Goal: Information Seeking & Learning: Learn about a topic

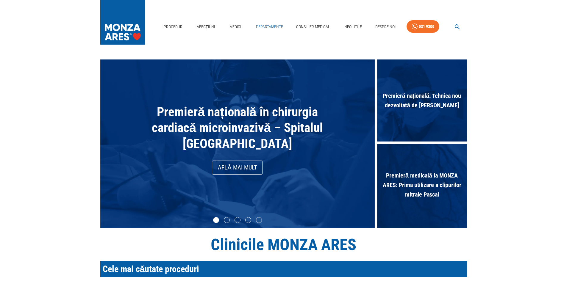
drag, startPoint x: 276, startPoint y: 33, endPoint x: 275, endPoint y: 28, distance: 4.9
click at [276, 33] on div "Departamente" at bounding box center [270, 26] width 32 height 17
click at [275, 28] on link "Departamente" at bounding box center [270, 27] width 32 height 12
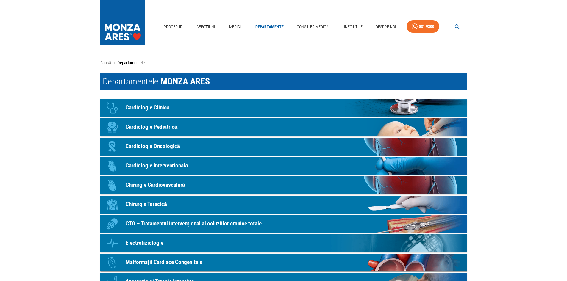
click at [149, 161] on link "Icon Cardiologie Intervențională" at bounding box center [283, 166] width 367 height 18
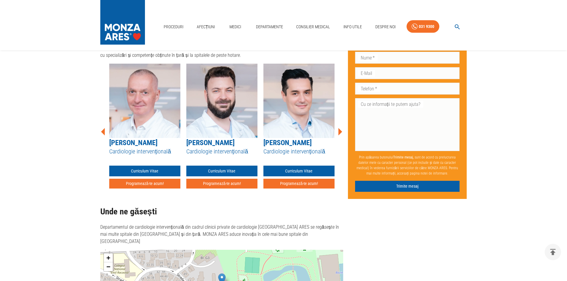
scroll to position [1179, 0]
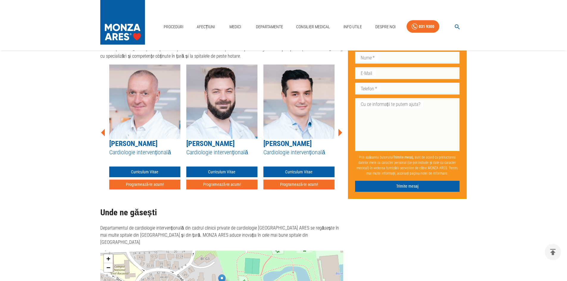
click at [339, 129] on icon at bounding box center [340, 132] width 4 height 7
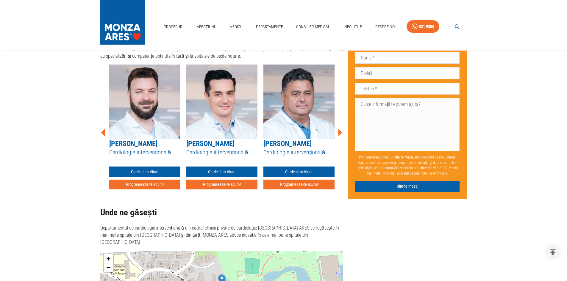
click at [339, 129] on icon at bounding box center [340, 132] width 4 height 7
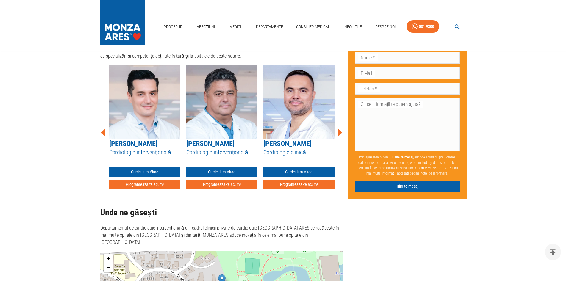
click at [339, 129] on icon at bounding box center [340, 132] width 4 height 7
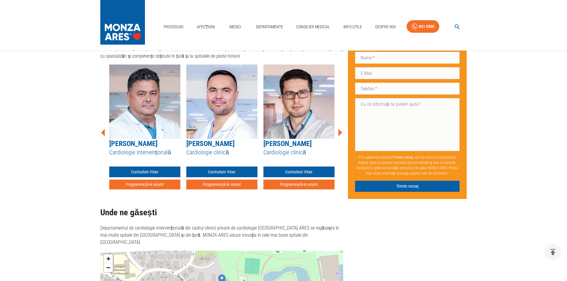
click at [223, 116] on img at bounding box center [221, 102] width 71 height 74
click at [221, 95] on img at bounding box center [221, 102] width 71 height 74
click at [340, 129] on icon at bounding box center [340, 132] width 4 height 7
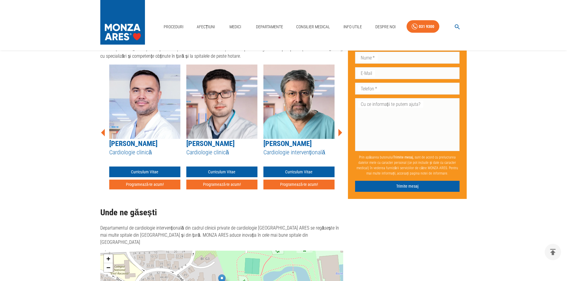
click at [340, 129] on icon at bounding box center [340, 132] width 4 height 7
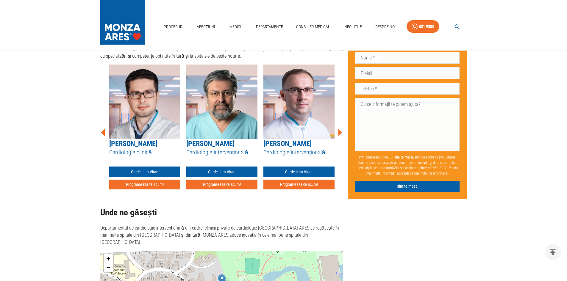
click at [340, 129] on icon at bounding box center [340, 132] width 4 height 7
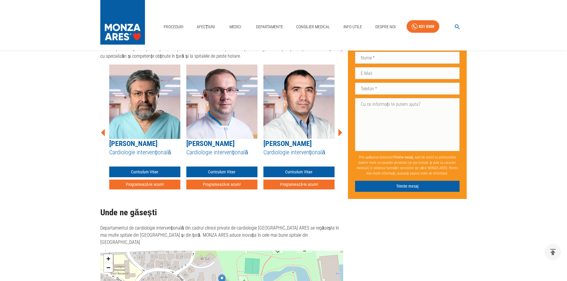
click at [340, 129] on icon at bounding box center [340, 132] width 4 height 7
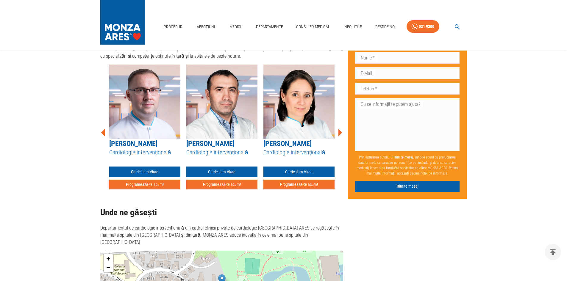
click at [340, 129] on icon at bounding box center [340, 132] width 4 height 7
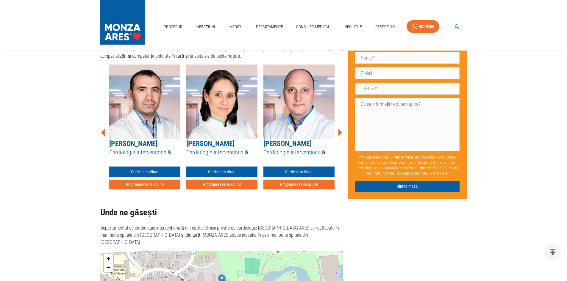
click at [340, 129] on icon at bounding box center [340, 132] width 4 height 7
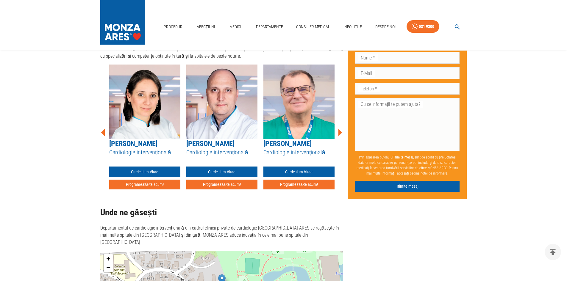
click at [340, 129] on icon at bounding box center [340, 132] width 4 height 7
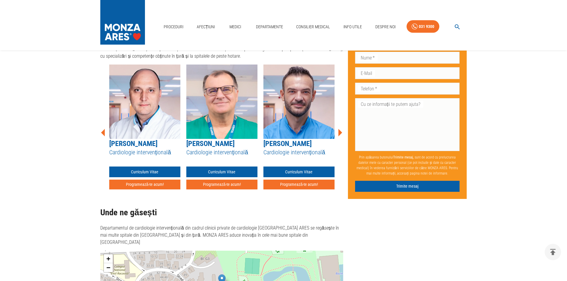
click at [226, 93] on img at bounding box center [221, 102] width 71 height 74
click at [231, 160] on div "[PERSON_NAME] Cardiologie intervențională Curriculum Vitae Programează-te acum!" at bounding box center [221, 127] width 71 height 125
click at [231, 167] on link "Curriculum Vitae" at bounding box center [221, 172] width 71 height 11
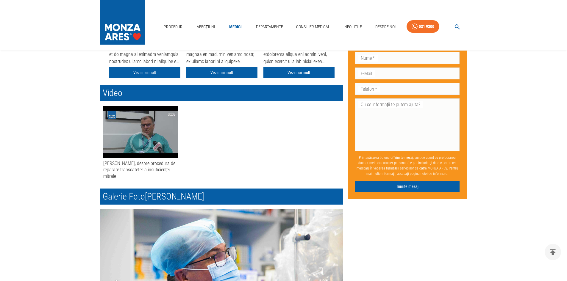
scroll to position [357, 0]
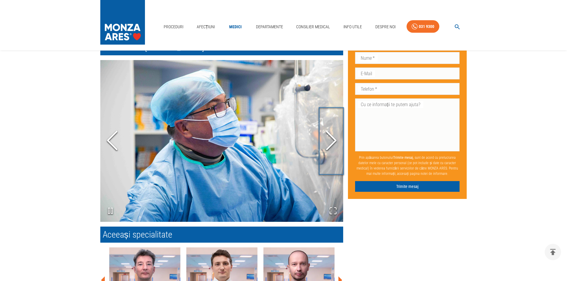
click at [326, 149] on icon "Next Slide" at bounding box center [331, 141] width 18 height 36
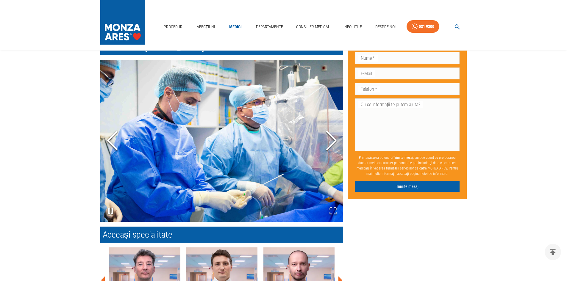
click at [326, 149] on icon "Next Slide" at bounding box center [331, 141] width 18 height 36
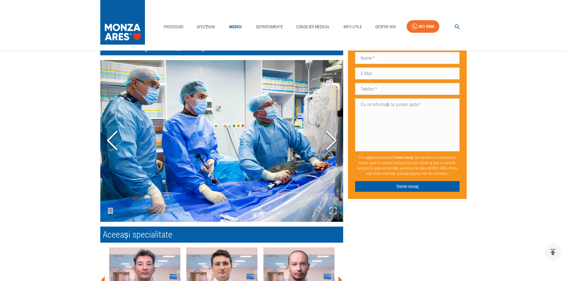
click at [326, 149] on icon "Next Slide" at bounding box center [331, 141] width 18 height 36
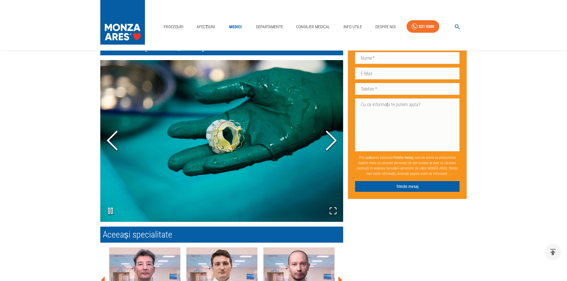
click at [326, 149] on icon "Next Slide" at bounding box center [331, 141] width 18 height 36
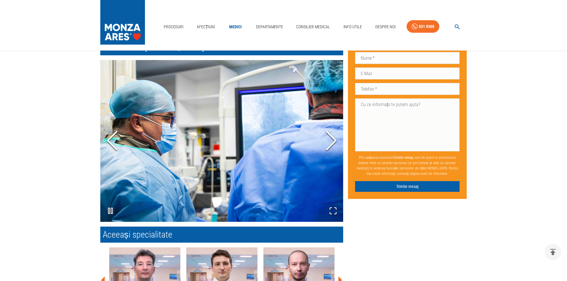
click at [326, 149] on icon "Next Slide" at bounding box center [331, 141] width 18 height 36
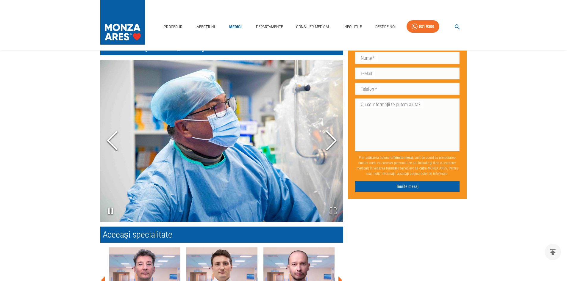
click at [326, 149] on icon "Next Slide" at bounding box center [331, 141] width 18 height 36
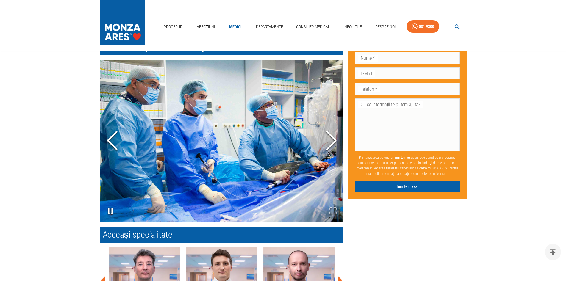
click at [334, 138] on polyline "Next Slide" at bounding box center [331, 141] width 9 height 18
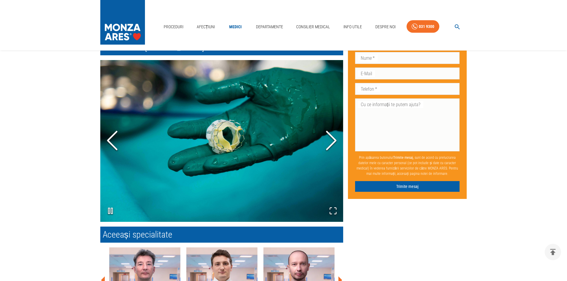
click at [334, 138] on polyline "Next Slide" at bounding box center [331, 141] width 9 height 18
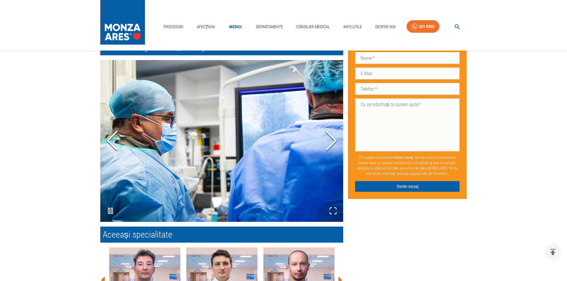
click at [334, 138] on polyline "Next Slide" at bounding box center [331, 141] width 9 height 18
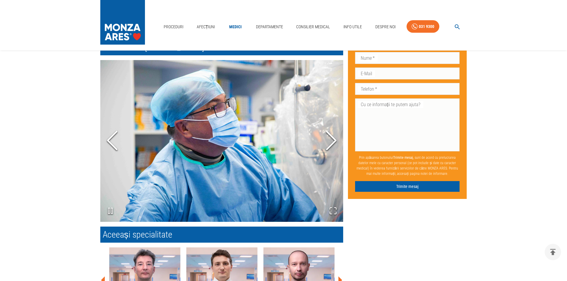
click at [334, 138] on polyline "Next Slide" at bounding box center [331, 141] width 9 height 18
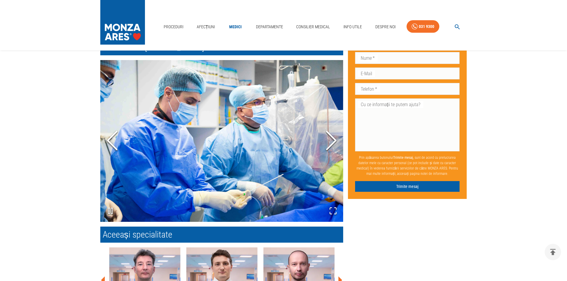
click at [334, 138] on polyline "Next Slide" at bounding box center [331, 141] width 9 height 18
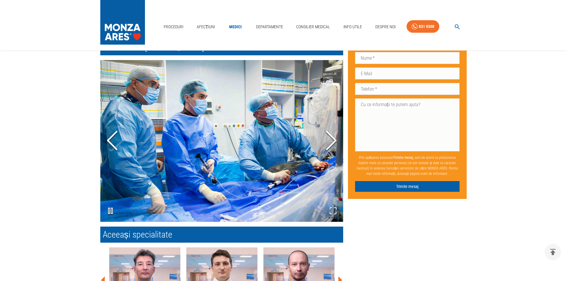
click at [334, 138] on polyline "Next Slide" at bounding box center [331, 141] width 9 height 18
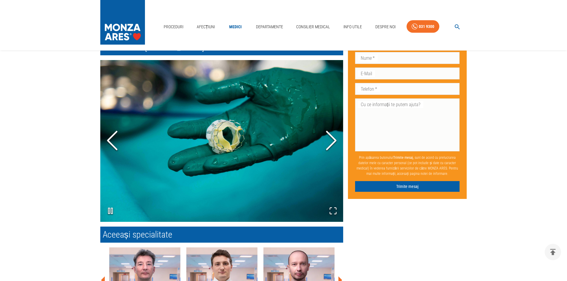
click at [334, 138] on polyline "Next Slide" at bounding box center [331, 141] width 9 height 18
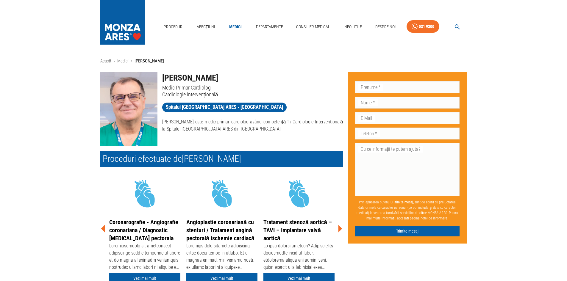
scroll to position [0, 0]
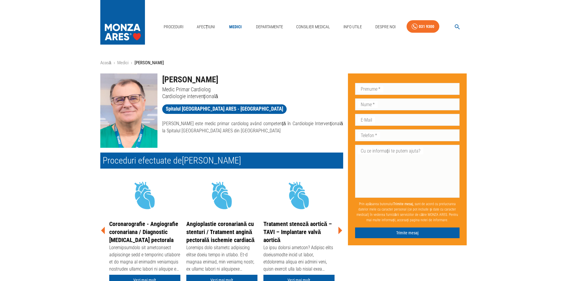
click at [106, 228] on div "Coronarografie - Angiografie coronariana / Diagnostic [MEDICAL_DATA] pectorala …" at bounding box center [144, 229] width 77 height 112
click at [104, 231] on icon at bounding box center [103, 230] width 4 height 7
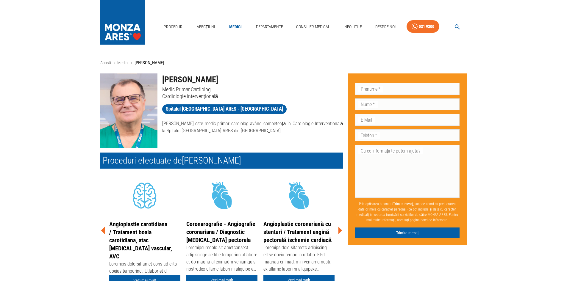
click at [104, 231] on icon at bounding box center [103, 230] width 4 height 7
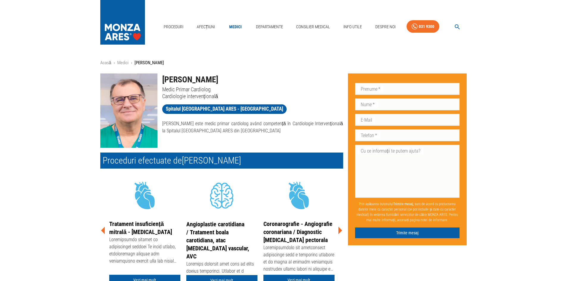
click at [104, 231] on icon at bounding box center [103, 230] width 4 height 7
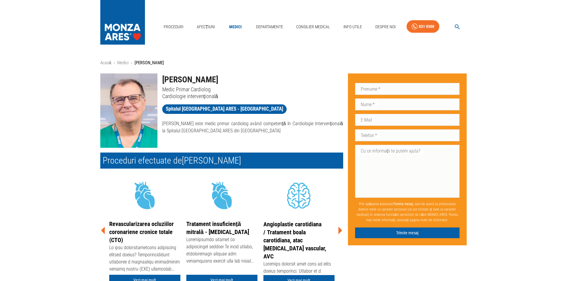
click at [104, 231] on icon at bounding box center [103, 230] width 4 height 7
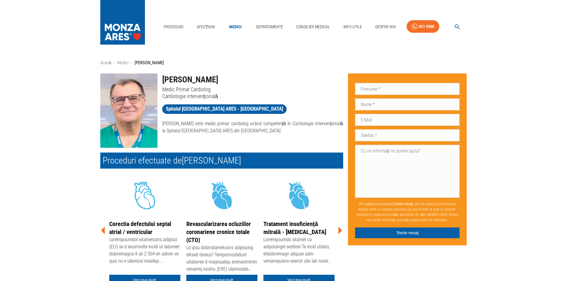
click at [104, 231] on icon at bounding box center [103, 230] width 4 height 7
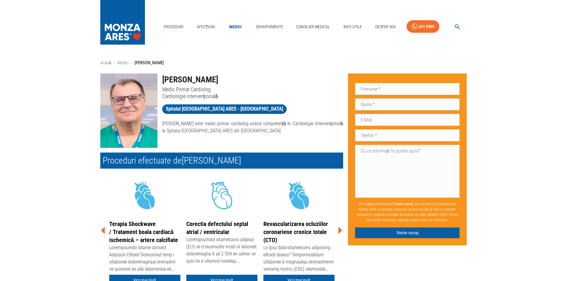
click at [104, 231] on icon at bounding box center [103, 230] width 4 height 7
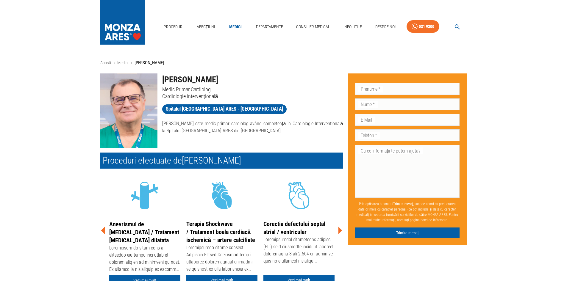
click at [104, 231] on icon at bounding box center [103, 230] width 4 height 7
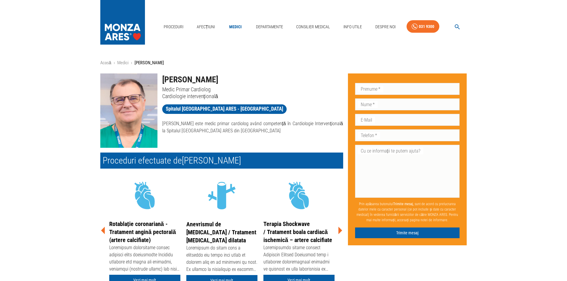
click at [104, 231] on icon at bounding box center [103, 230] width 4 height 7
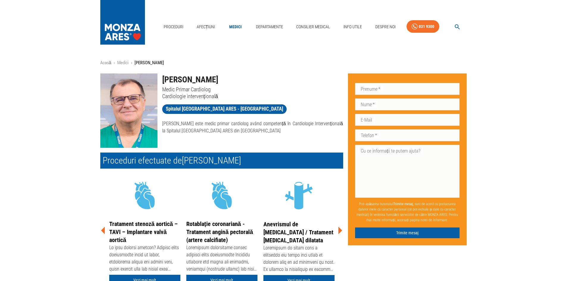
click at [96, 233] on div "Revascularizarea ocluziilor coronariene cronice totale (CTO) Vezi mai mult Trat…" at bounding box center [220, 229] width 248 height 120
click at [101, 229] on icon at bounding box center [103, 231] width 18 height 18
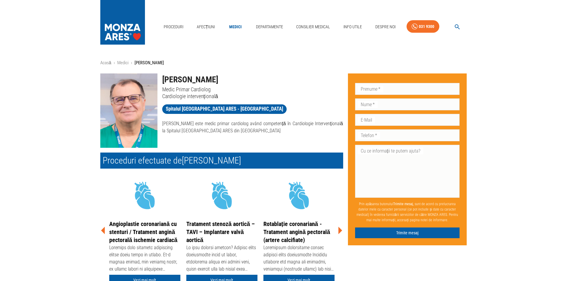
click at [101, 229] on icon at bounding box center [103, 231] width 18 height 18
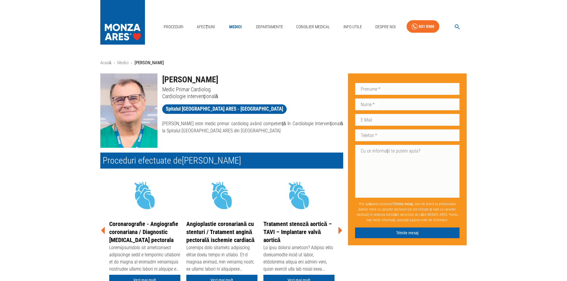
click at [101, 229] on icon at bounding box center [103, 231] width 18 height 18
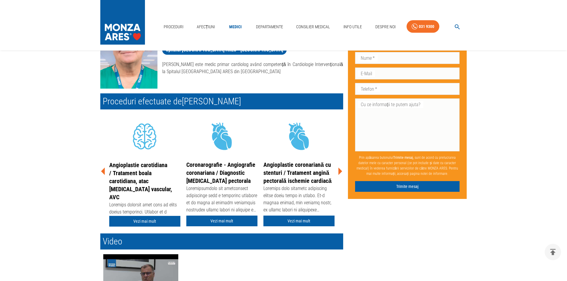
scroll to position [60, 0]
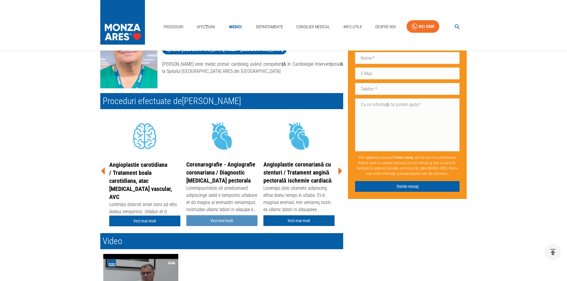
click at [210, 220] on link "Vezi mai mult" at bounding box center [221, 220] width 71 height 11
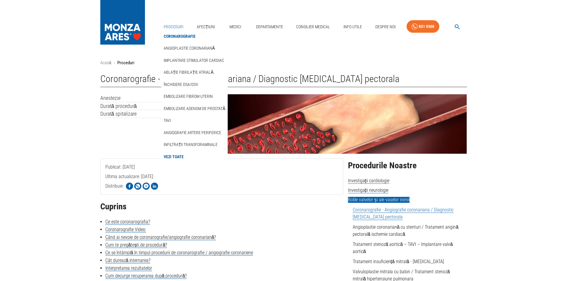
click at [173, 27] on link "Proceduri" at bounding box center [173, 27] width 24 height 12
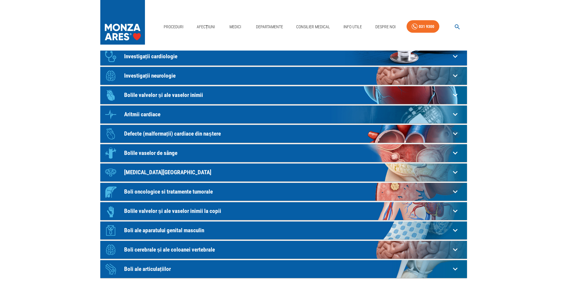
scroll to position [145, 0]
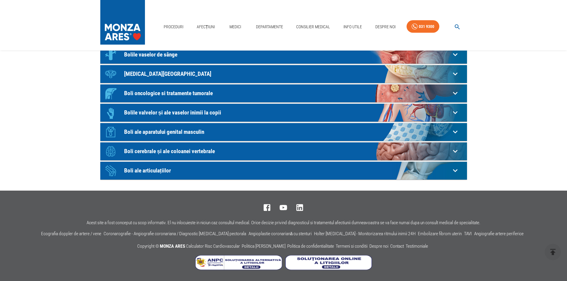
click at [157, 153] on p "Boli cerebrale și ale coloanei vertebrale" at bounding box center [287, 151] width 326 height 6
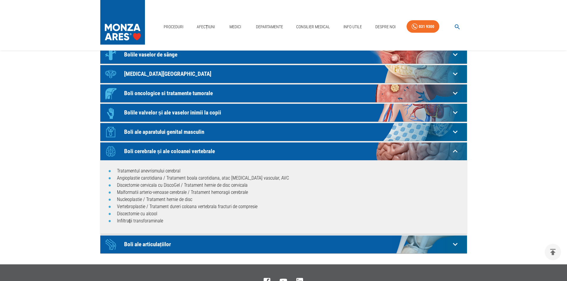
click at [157, 153] on p "Boli cerebrale și ale coloanei vertebrale" at bounding box center [287, 151] width 326 height 6
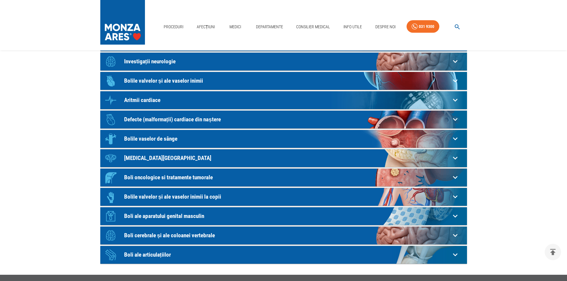
scroll to position [56, 0]
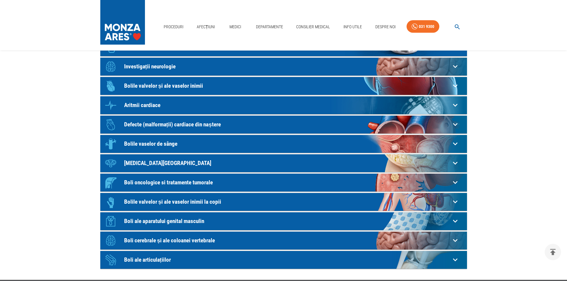
click at [137, 182] on p "Boli oncologice si tratamente tumorale" at bounding box center [287, 182] width 326 height 6
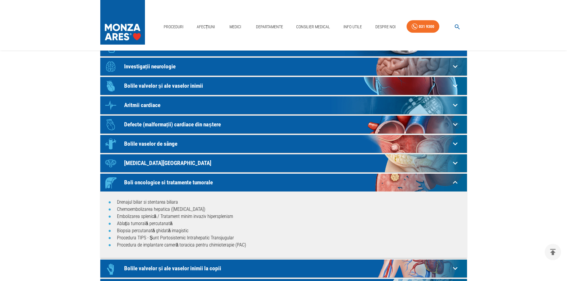
click at [138, 182] on p "Boli oncologice si tratamente tumorale" at bounding box center [287, 182] width 326 height 6
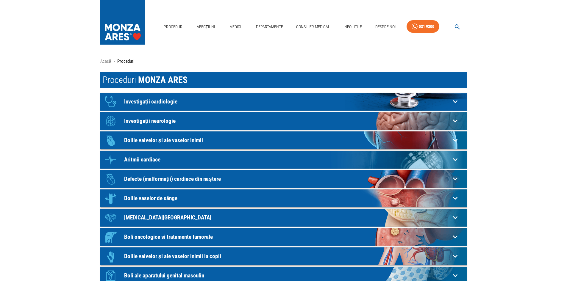
scroll to position [0, 0]
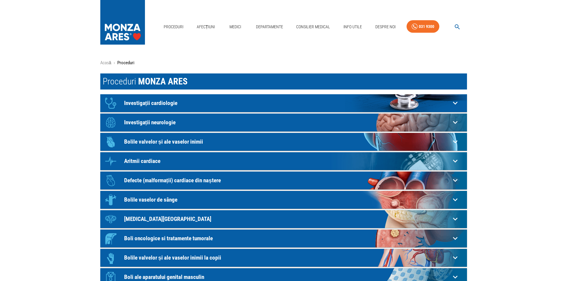
click at [146, 220] on p "[MEDICAL_DATA][GEOGRAPHIC_DATA]" at bounding box center [287, 219] width 326 height 6
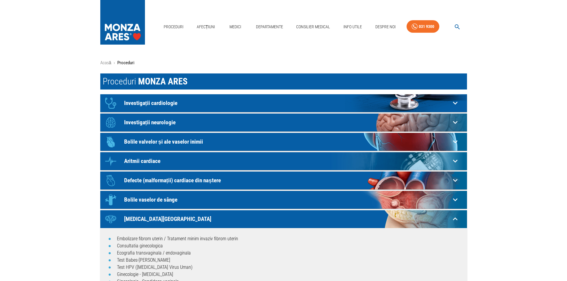
click at [146, 220] on p "[MEDICAL_DATA][GEOGRAPHIC_DATA]" at bounding box center [287, 219] width 326 height 6
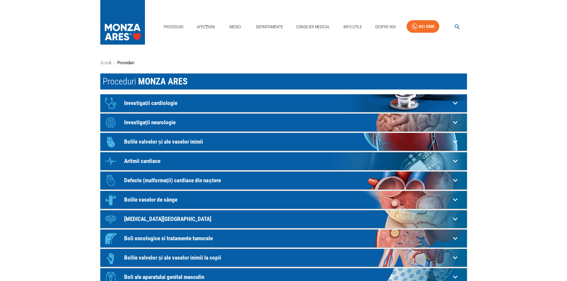
click at [154, 106] on p "Investigații cardiologie" at bounding box center [287, 103] width 326 height 6
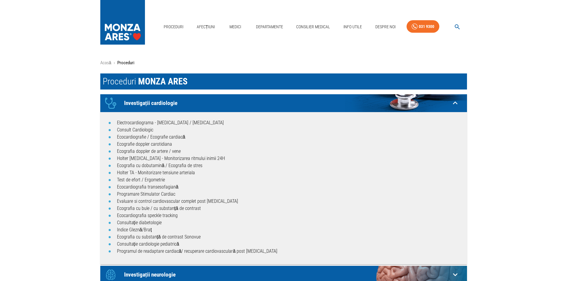
click at [154, 106] on p "Investigații cardiologie" at bounding box center [287, 103] width 326 height 6
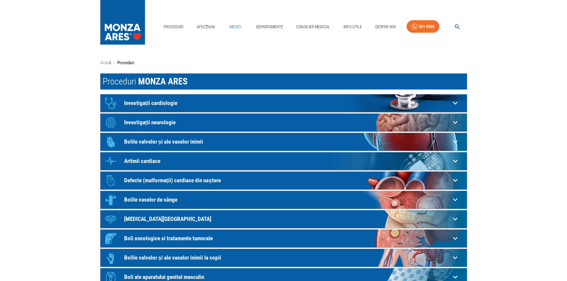
drag, startPoint x: 243, startPoint y: 20, endPoint x: 234, endPoint y: 26, distance: 10.2
click at [243, 20] on div "Medici" at bounding box center [235, 26] width 19 height 17
click at [234, 26] on link "Medici" at bounding box center [235, 27] width 19 height 12
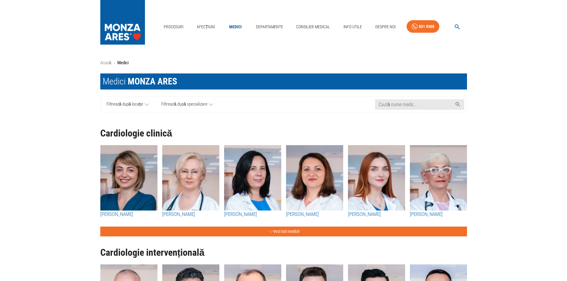
click at [174, 107] on span "Filtrează după specializare" at bounding box center [184, 104] width 46 height 7
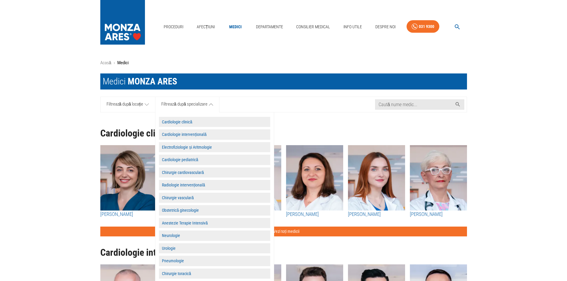
click at [185, 124] on button "Cardiologie clinică" at bounding box center [214, 122] width 111 height 10
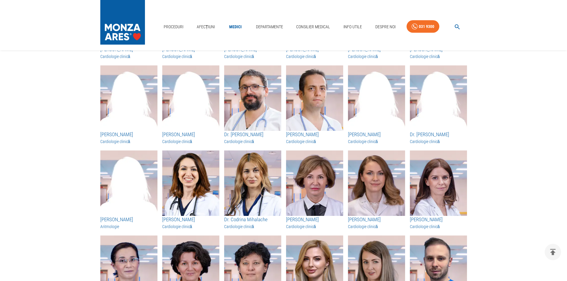
scroll to position [833, 0]
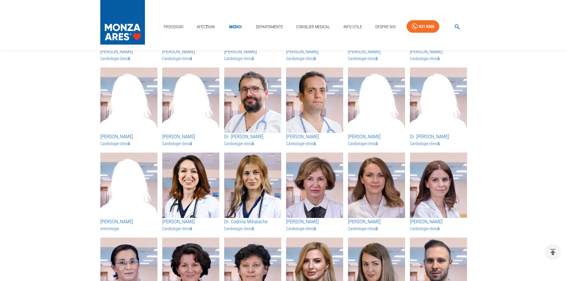
click at [254, 103] on img "button" at bounding box center [252, 100] width 57 height 65
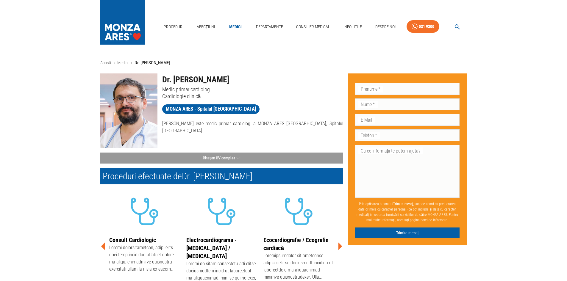
click at [125, 120] on img at bounding box center [128, 111] width 57 height 74
click at [221, 164] on div "Proceduri efectuate de Dr. [PERSON_NAME]" at bounding box center [220, 174] width 248 height 21
click at [222, 160] on button "Citește CV complet" at bounding box center [221, 158] width 243 height 11
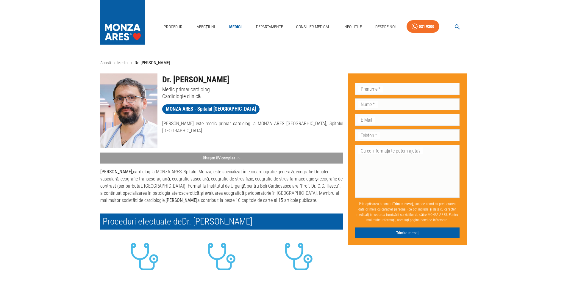
click at [125, 186] on p "[PERSON_NAME], cardiolog la MONZA ARES, Spitalul [GEOGRAPHIC_DATA], este specia…" at bounding box center [221, 186] width 243 height 36
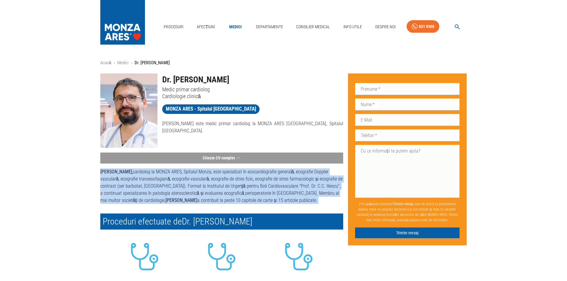
click at [125, 186] on p "[PERSON_NAME], cardiolog la MONZA ARES, Spitalul [GEOGRAPHIC_DATA], este specia…" at bounding box center [221, 186] width 243 height 36
click at [115, 117] on img at bounding box center [128, 111] width 57 height 74
drag, startPoint x: 162, startPoint y: 82, endPoint x: 290, endPoint y: 80, distance: 127.7
click at [290, 80] on h1 "Dr. [PERSON_NAME]" at bounding box center [252, 80] width 181 height 12
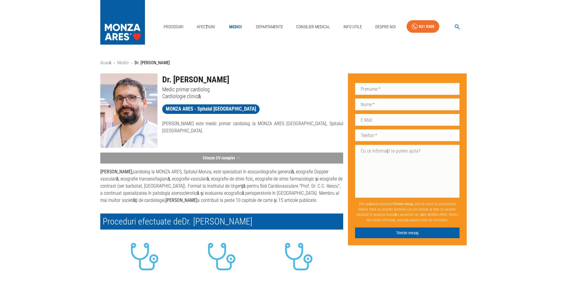
click at [190, 87] on p "Medic primar cardiolog" at bounding box center [252, 89] width 181 height 7
click at [173, 79] on h1 "Dr. [PERSON_NAME]" at bounding box center [252, 80] width 181 height 12
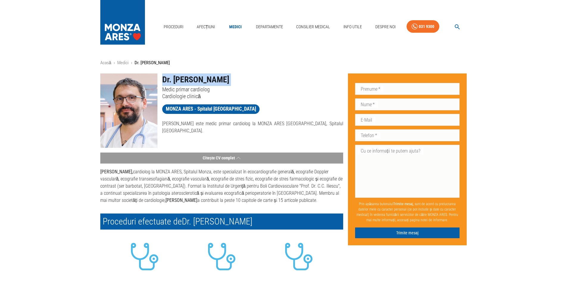
click at [173, 79] on h1 "Dr. [PERSON_NAME]" at bounding box center [252, 80] width 181 height 12
copy h1 "Dr. [PERSON_NAME]"
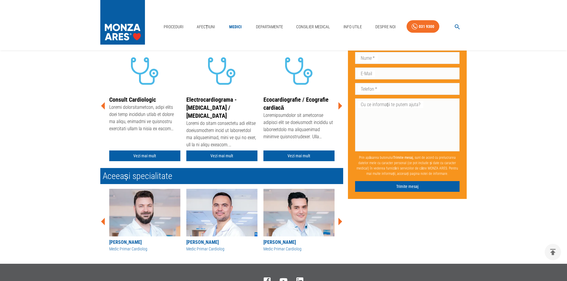
scroll to position [119, 0]
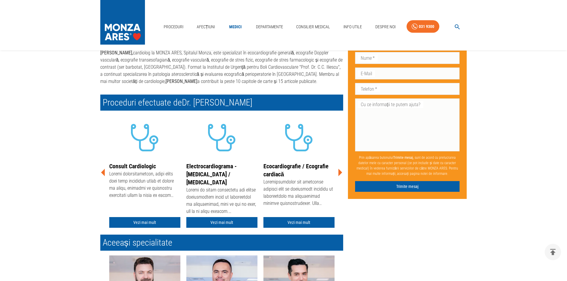
click at [339, 175] on icon at bounding box center [340, 172] width 4 height 7
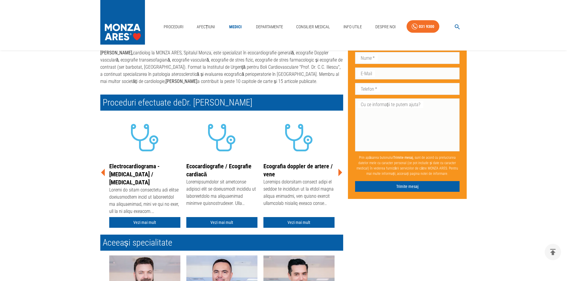
click at [339, 175] on icon at bounding box center [340, 172] width 4 height 7
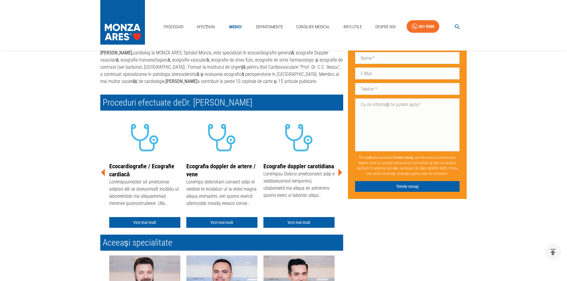
click at [339, 175] on icon at bounding box center [340, 172] width 4 height 7
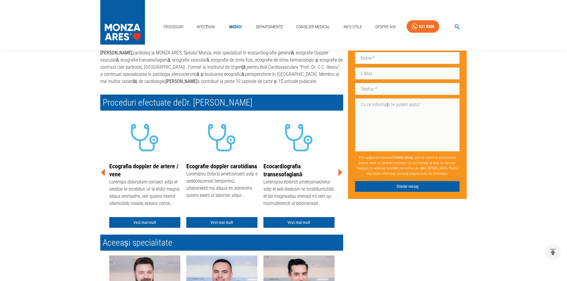
click at [339, 175] on icon at bounding box center [340, 172] width 4 height 7
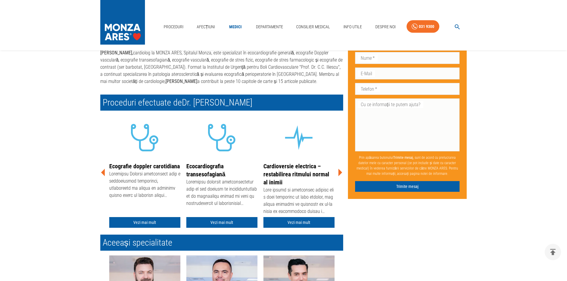
click at [340, 175] on icon at bounding box center [340, 172] width 4 height 7
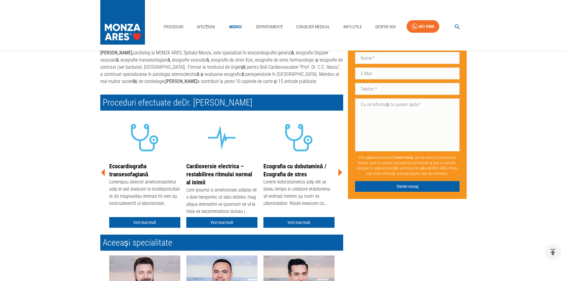
click at [340, 175] on icon at bounding box center [340, 172] width 4 height 7
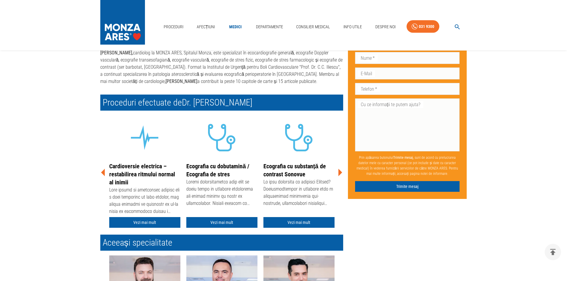
click at [340, 175] on icon at bounding box center [340, 172] width 4 height 7
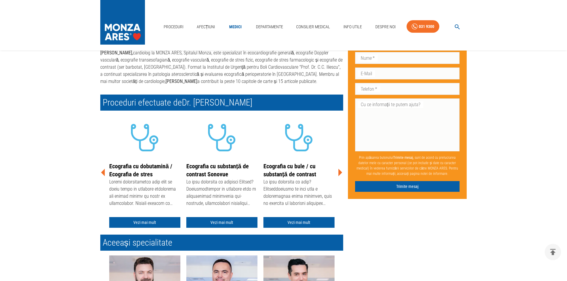
click at [340, 175] on icon at bounding box center [340, 172] width 4 height 7
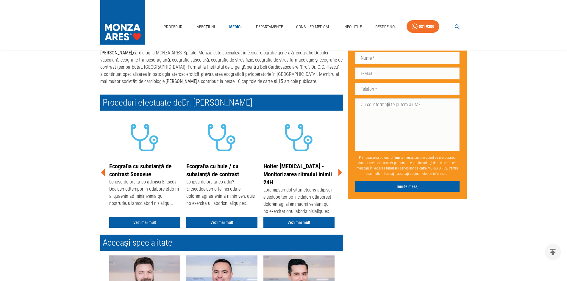
click at [340, 175] on icon at bounding box center [340, 172] width 4 height 7
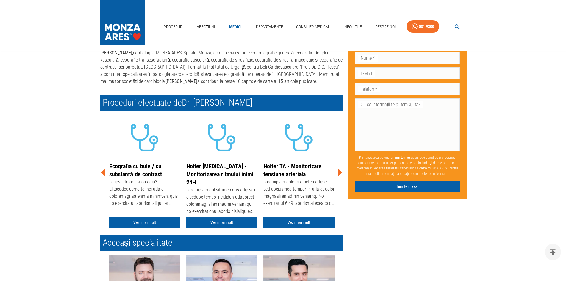
click at [340, 175] on icon at bounding box center [340, 172] width 4 height 7
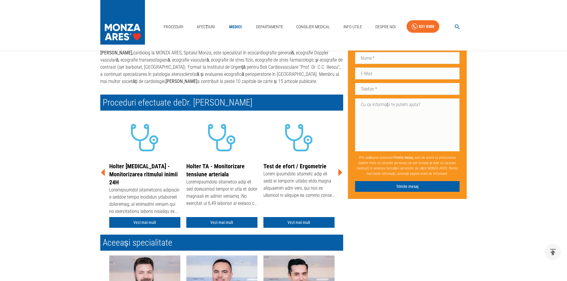
click at [340, 175] on icon at bounding box center [340, 172] width 4 height 7
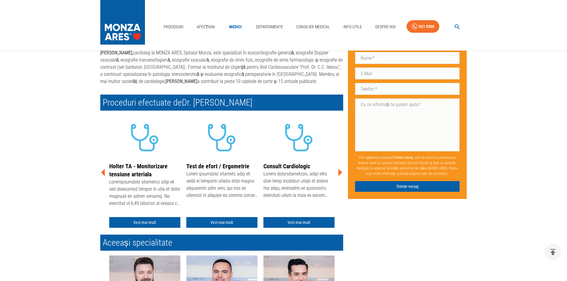
click at [105, 179] on div "Holter [MEDICAL_DATA] - Monitorizarea ritmului inimii 24H Vezi mai mult Holter …" at bounding box center [220, 171] width 248 height 120
click at [102, 173] on icon at bounding box center [103, 172] width 4 height 7
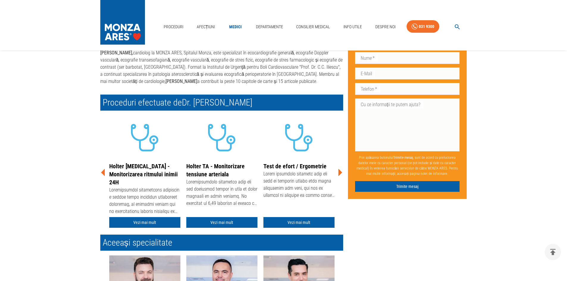
click at [102, 172] on icon at bounding box center [103, 172] width 4 height 7
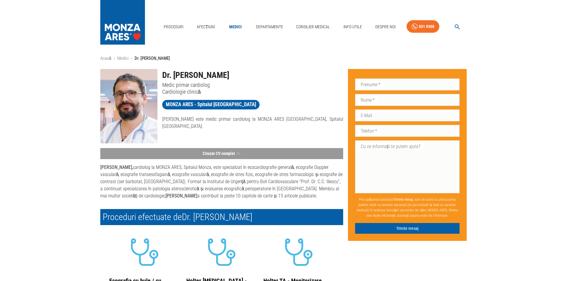
scroll to position [0, 0]
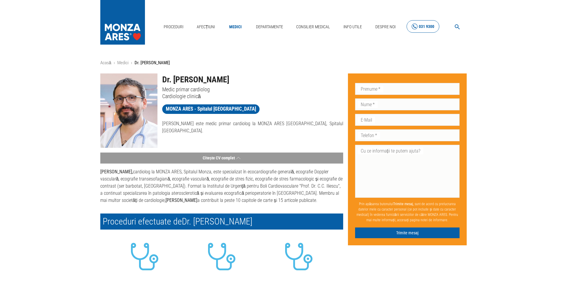
click at [427, 28] on div "031 9300" at bounding box center [426, 26] width 15 height 7
click at [207, 28] on link "Afecțiuni" at bounding box center [205, 27] width 23 height 12
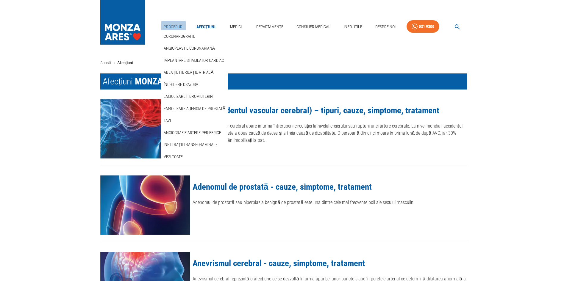
click at [168, 25] on link "Proceduri" at bounding box center [173, 27] width 24 height 12
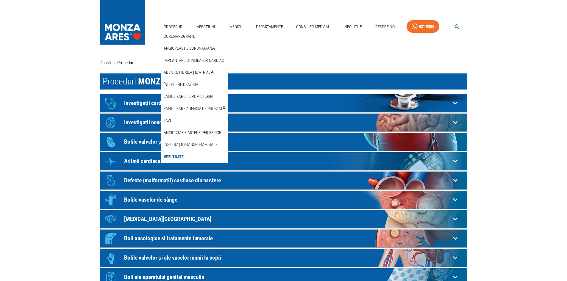
click at [173, 156] on link "Vezi Toate" at bounding box center [173, 157] width 22 height 10
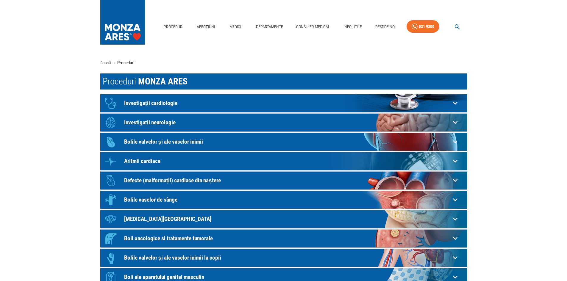
scroll to position [145, 0]
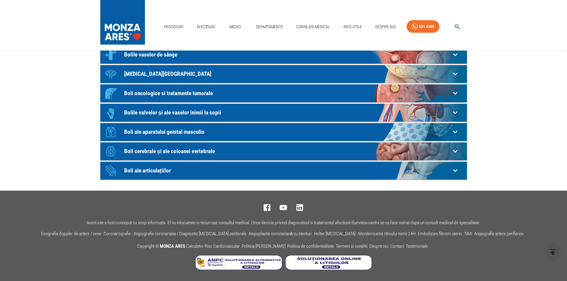
click at [143, 145] on div "Icon Boli cerebrale și ale coloanei vertebrale" at bounding box center [276, 152] width 349 height 18
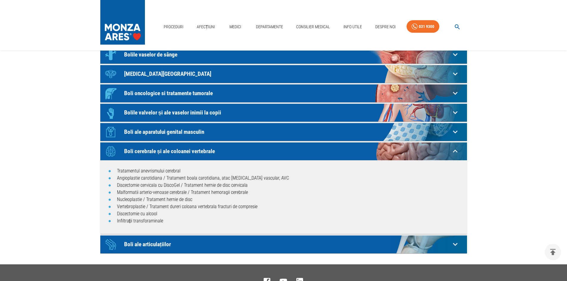
scroll to position [0, 0]
